Goal: Information Seeking & Learning: Learn about a topic

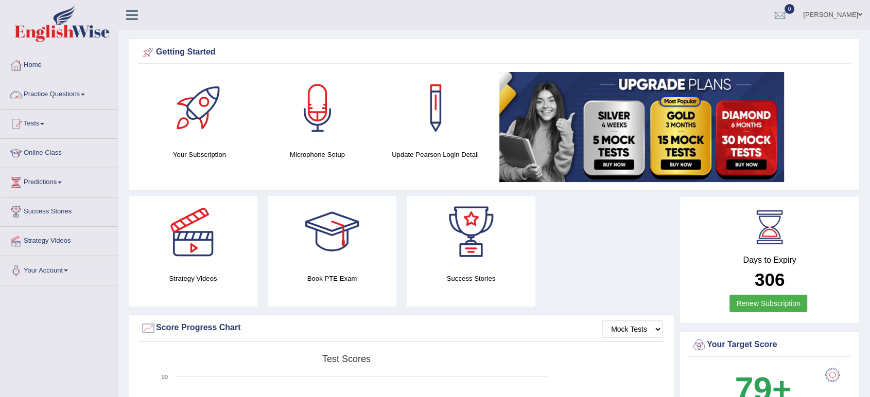
click at [66, 90] on link "Practice Questions" at bounding box center [59, 93] width 117 height 26
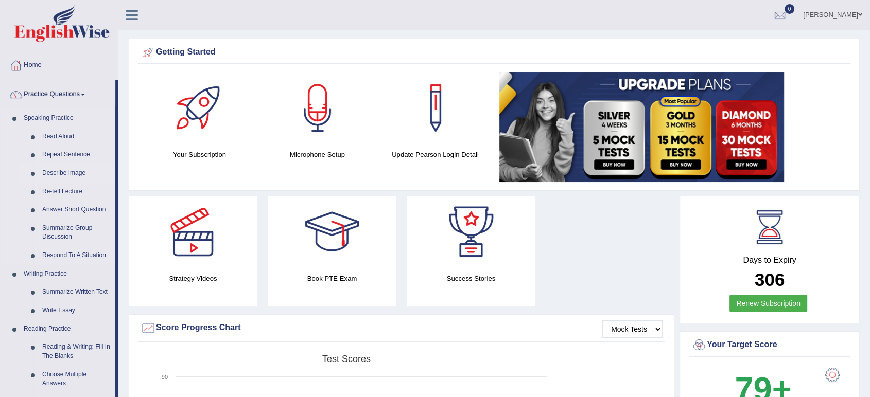
click at [58, 176] on link "Describe Image" at bounding box center [77, 173] width 78 height 19
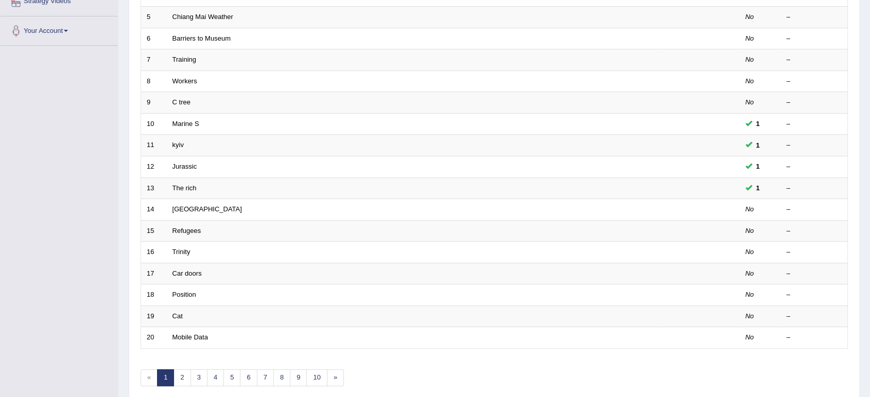
scroll to position [283, 0]
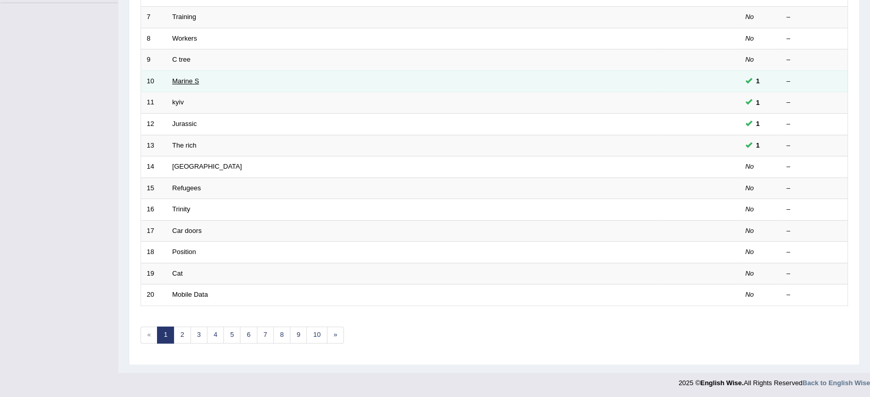
click at [180, 80] on link "Marine S" at bounding box center [185, 81] width 27 height 8
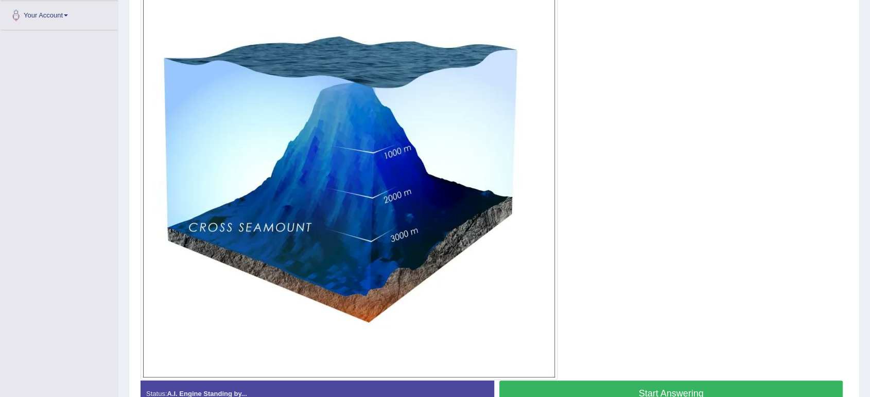
scroll to position [258, 0]
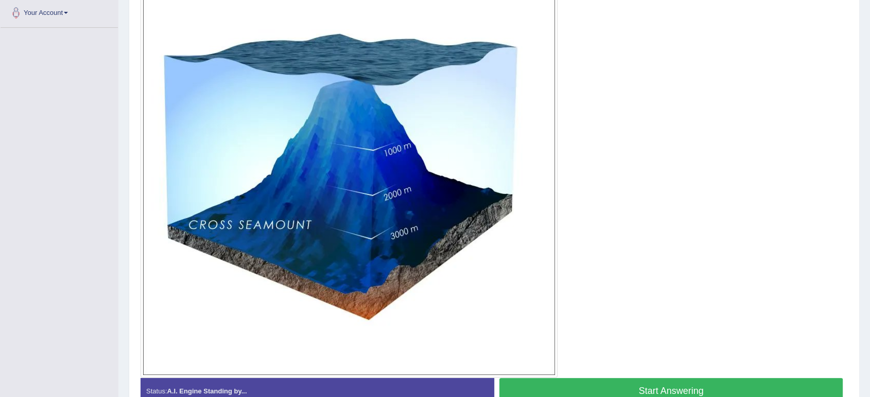
click at [595, 381] on button "Start Answering" at bounding box center [670, 391] width 343 height 26
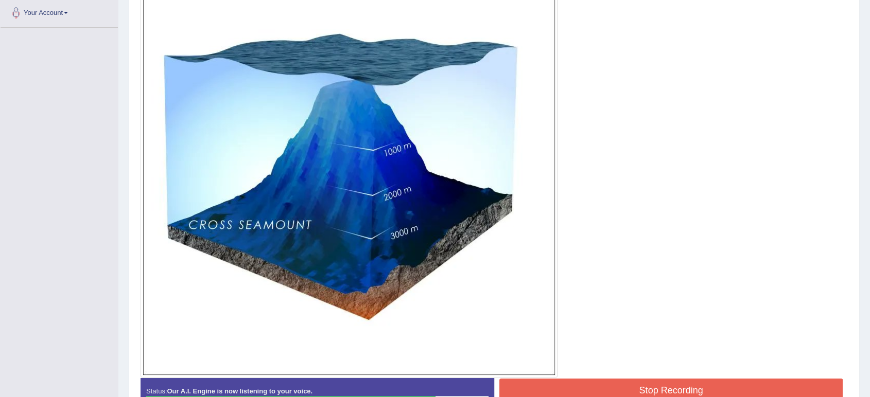
click at [639, 383] on button "Stop Recording" at bounding box center [670, 391] width 343 height 24
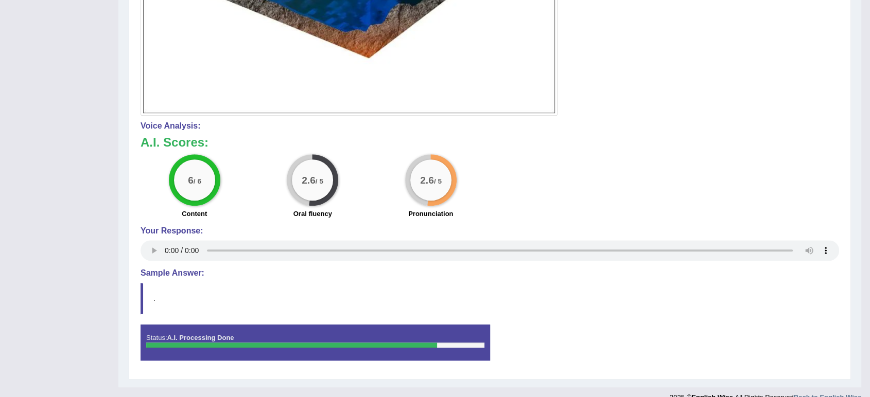
scroll to position [524, 0]
